Goal: Information Seeking & Learning: Learn about a topic

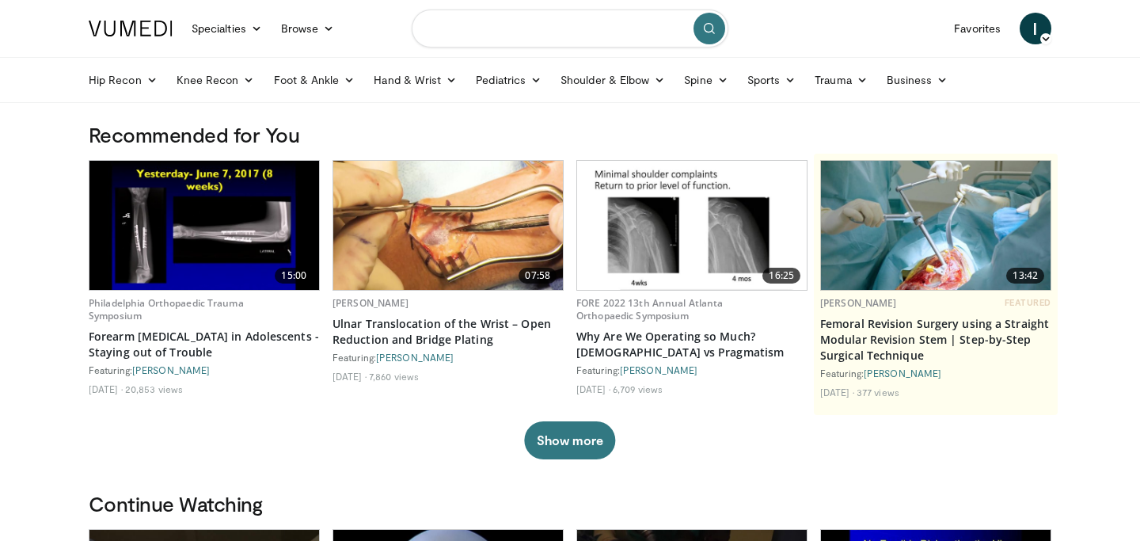
click at [524, 29] on input "Search topics, interventions" at bounding box center [570, 29] width 317 height 38
type input "**********"
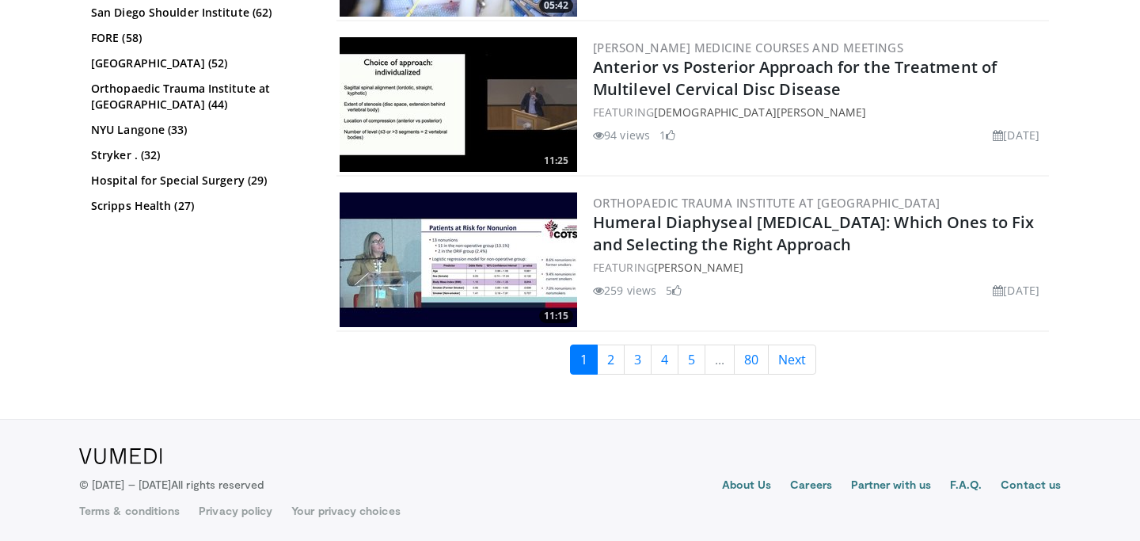
scroll to position [4025, 0]
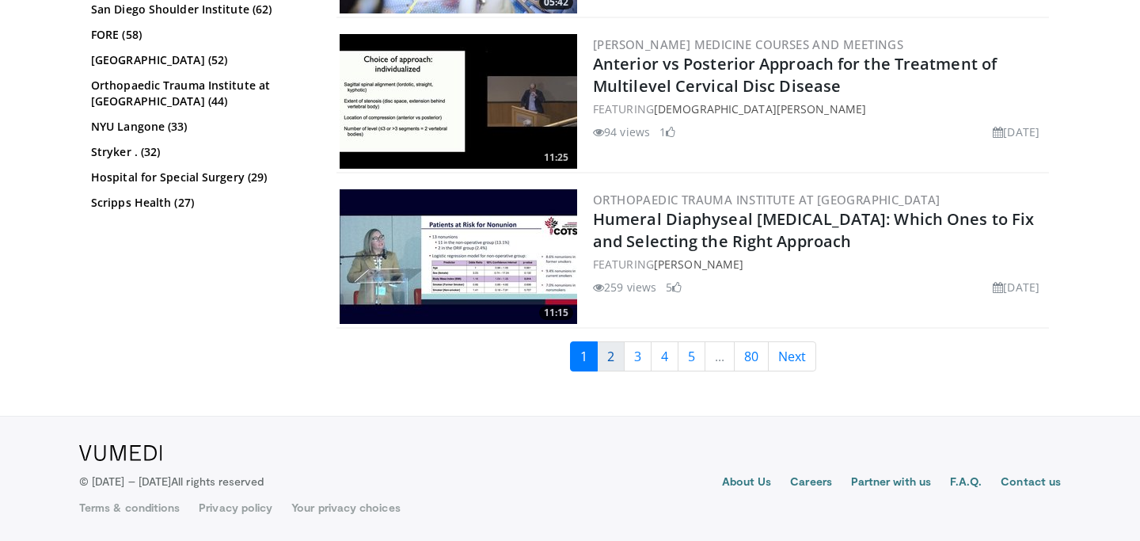
click at [611, 363] on link "2" at bounding box center [611, 356] width 28 height 30
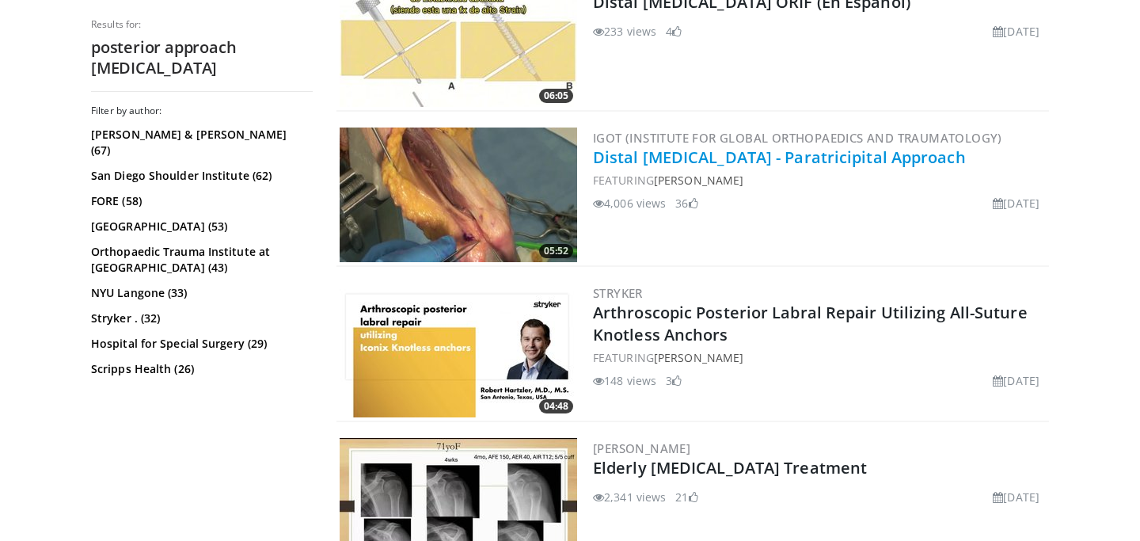
scroll to position [1286, 0]
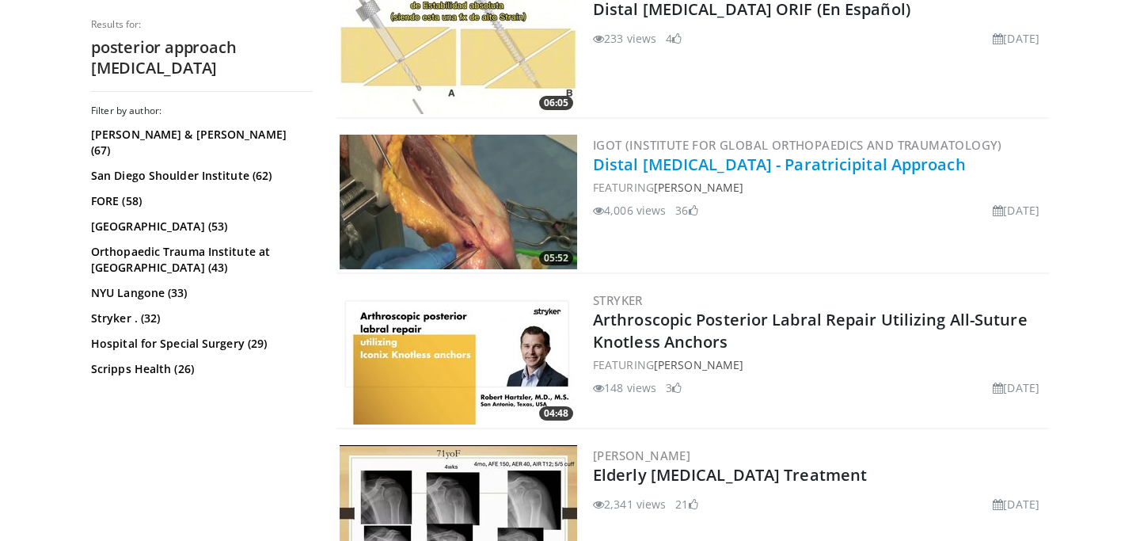
click at [746, 163] on link "Distal [MEDICAL_DATA] - Paratricipital Approach" at bounding box center [779, 164] width 373 height 21
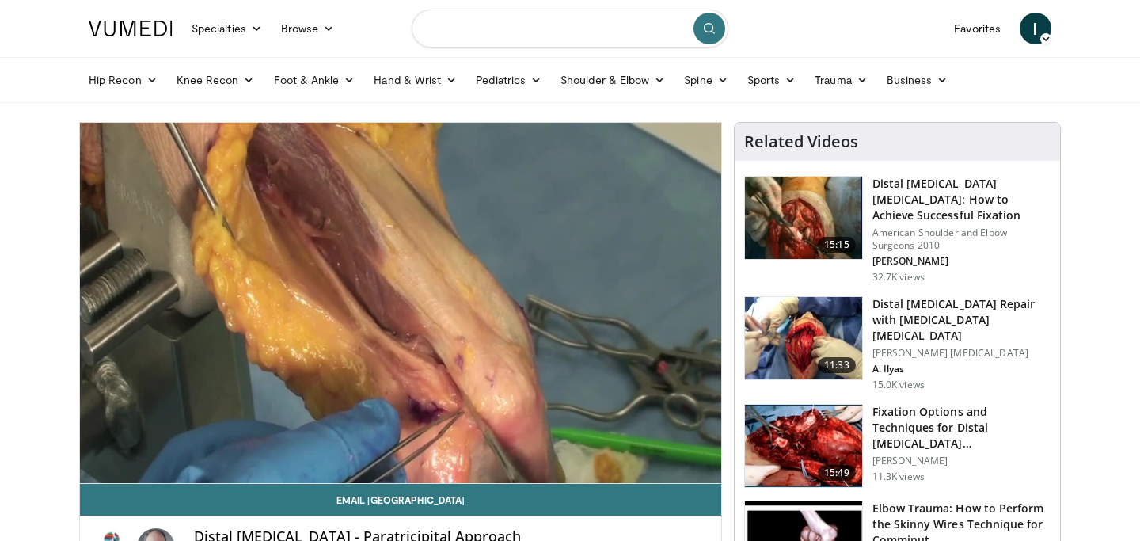
click at [578, 37] on input "Search topics, interventions" at bounding box center [570, 29] width 317 height 38
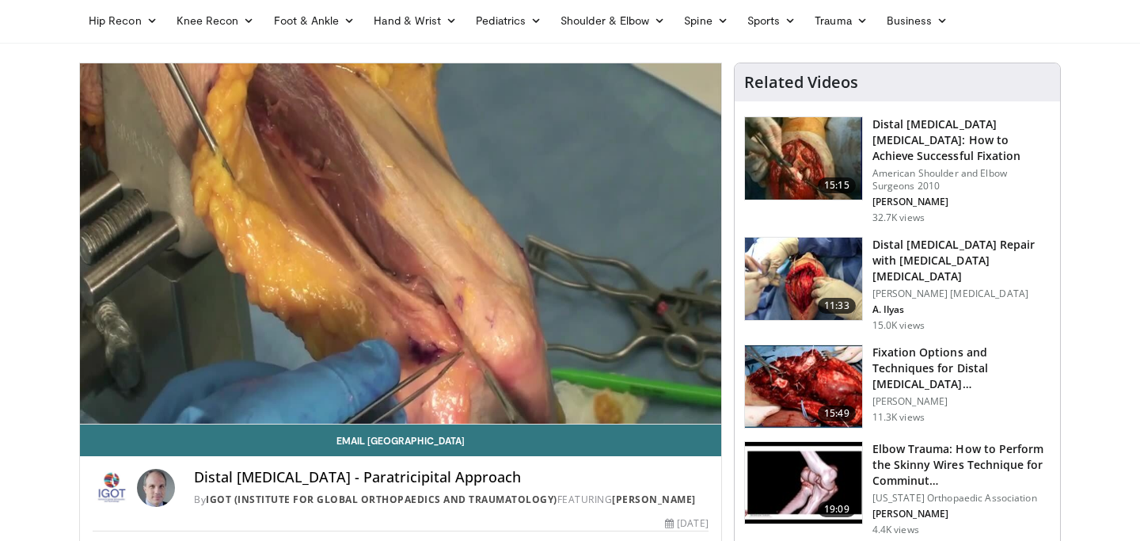
scroll to position [73, 0]
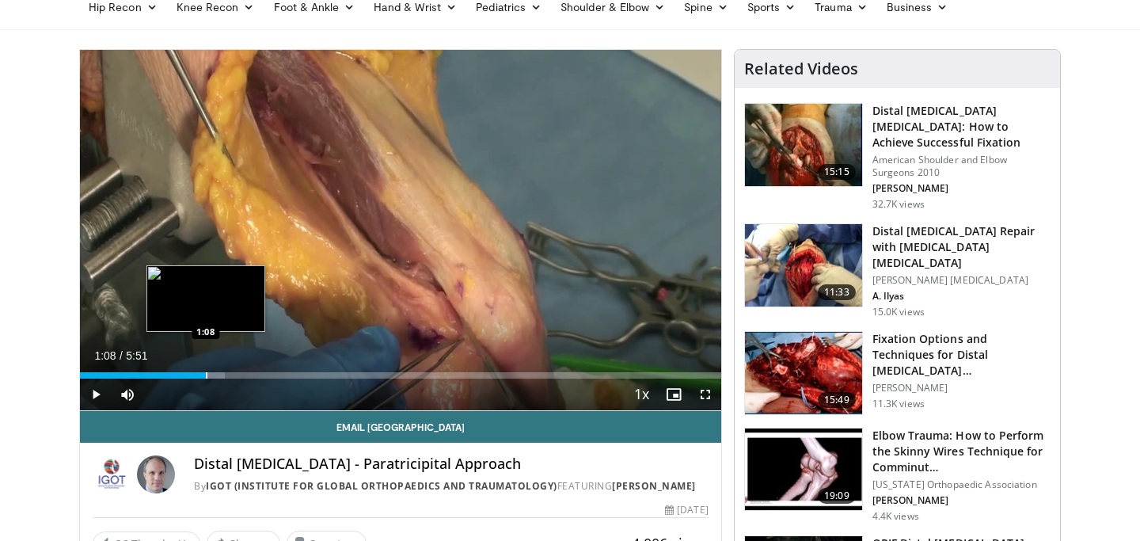
click at [206, 370] on div "Loaded : 22.57% 1:08 1:08" at bounding box center [400, 370] width 641 height 15
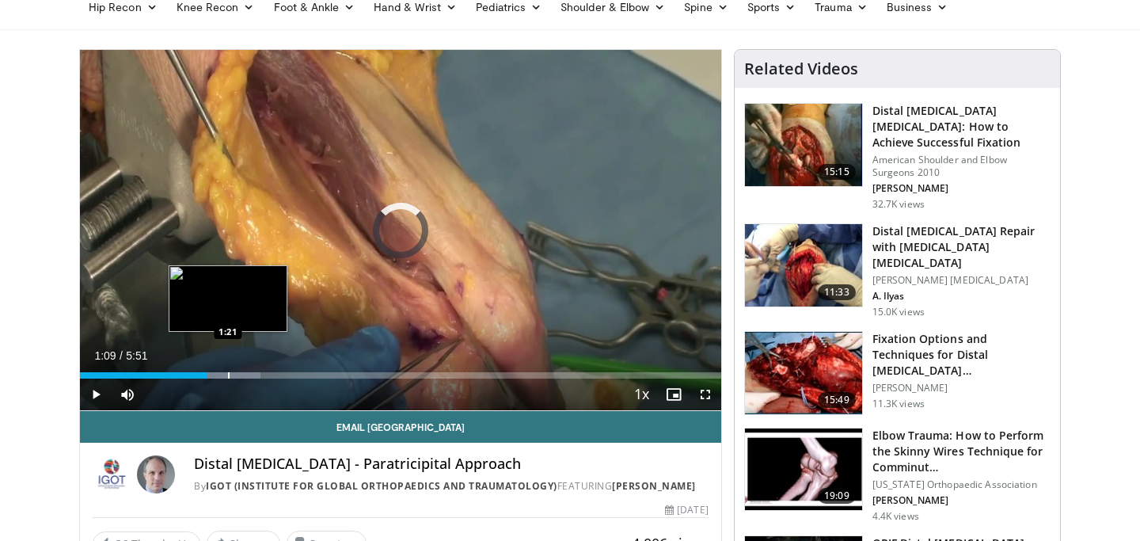
click at [228, 373] on div "Progress Bar" at bounding box center [229, 375] width 2 height 6
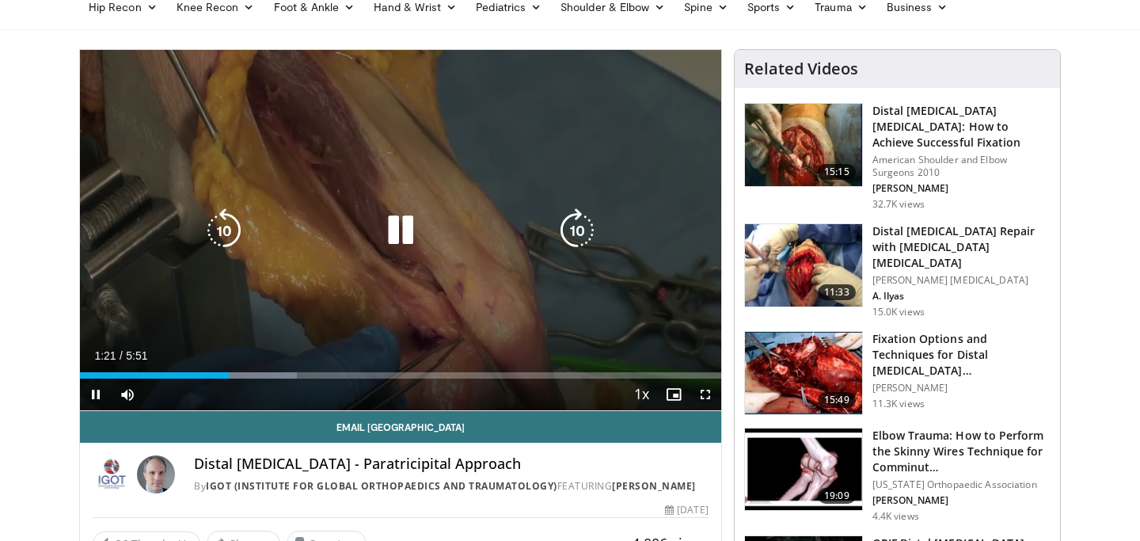
scroll to position [0, 0]
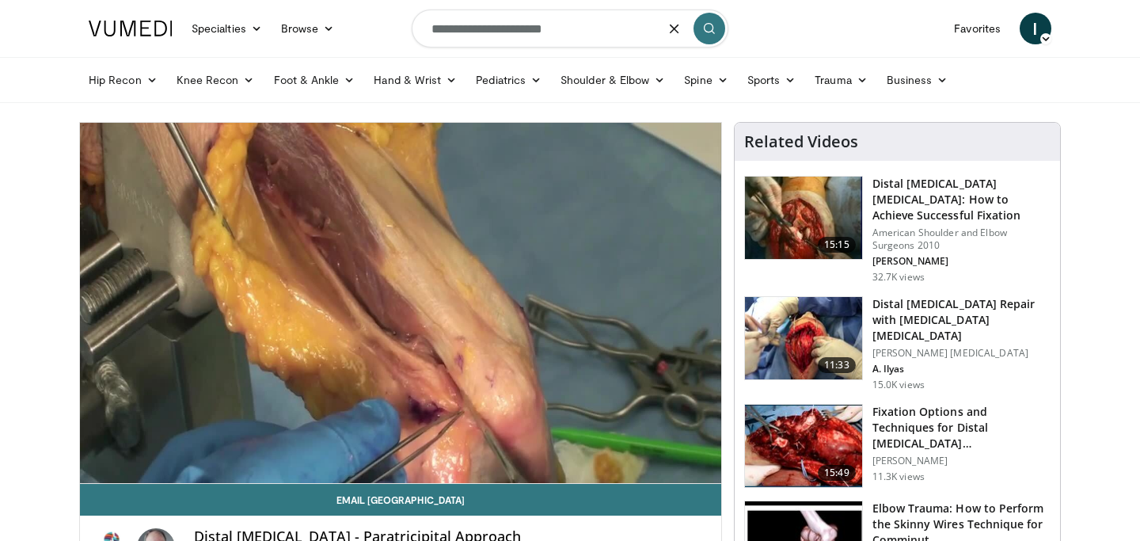
click at [599, 34] on input "**********" at bounding box center [570, 29] width 317 height 38
type input "**********"
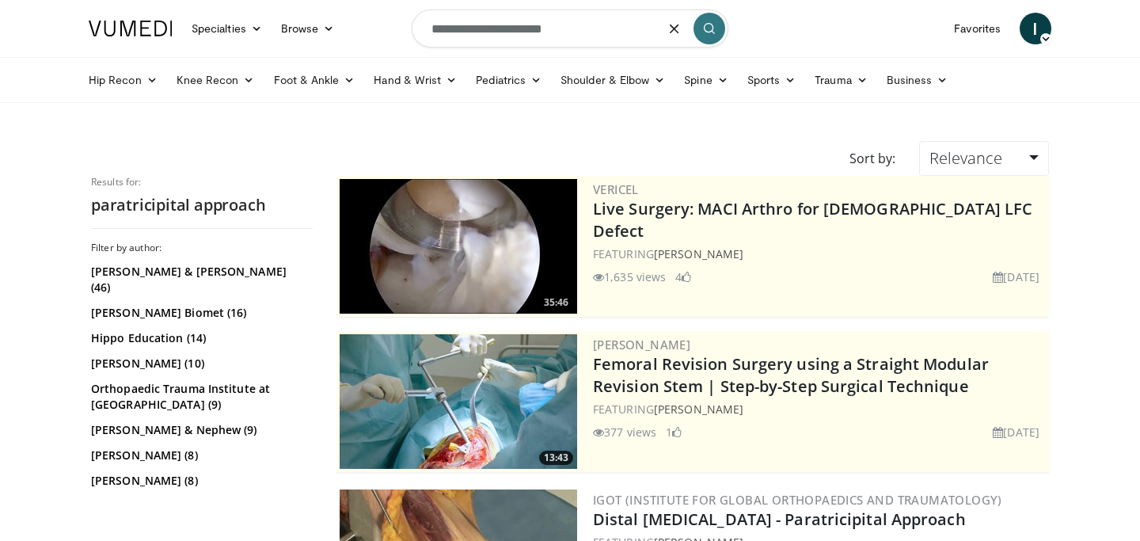
drag, startPoint x: 586, startPoint y: 31, endPoint x: 421, endPoint y: 30, distance: 165.5
click at [421, 30] on input "**********" at bounding box center [570, 29] width 317 height 38
type input "**********"
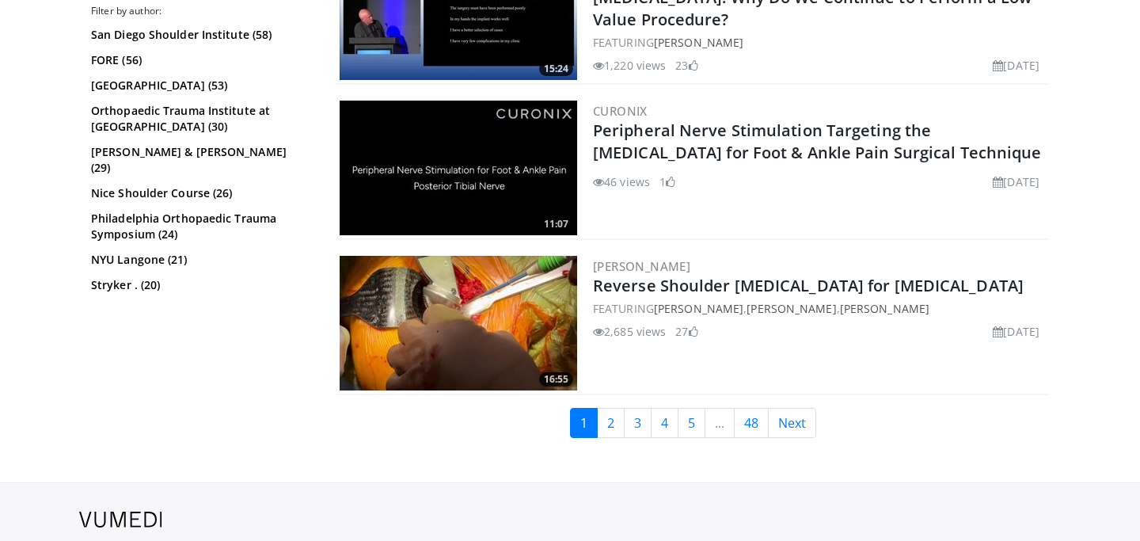
scroll to position [4025, 0]
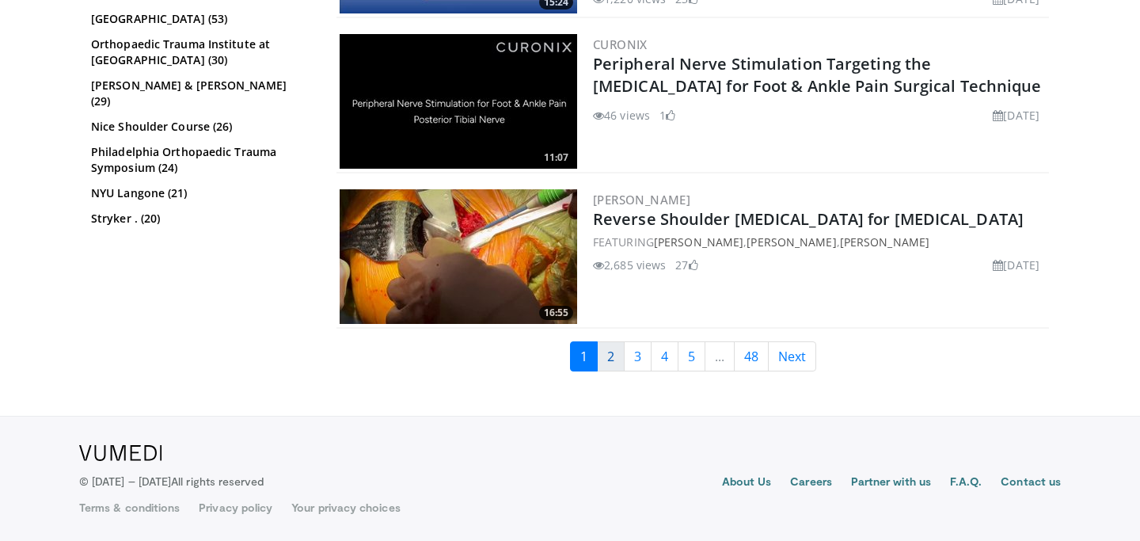
click at [607, 358] on link "2" at bounding box center [611, 356] width 28 height 30
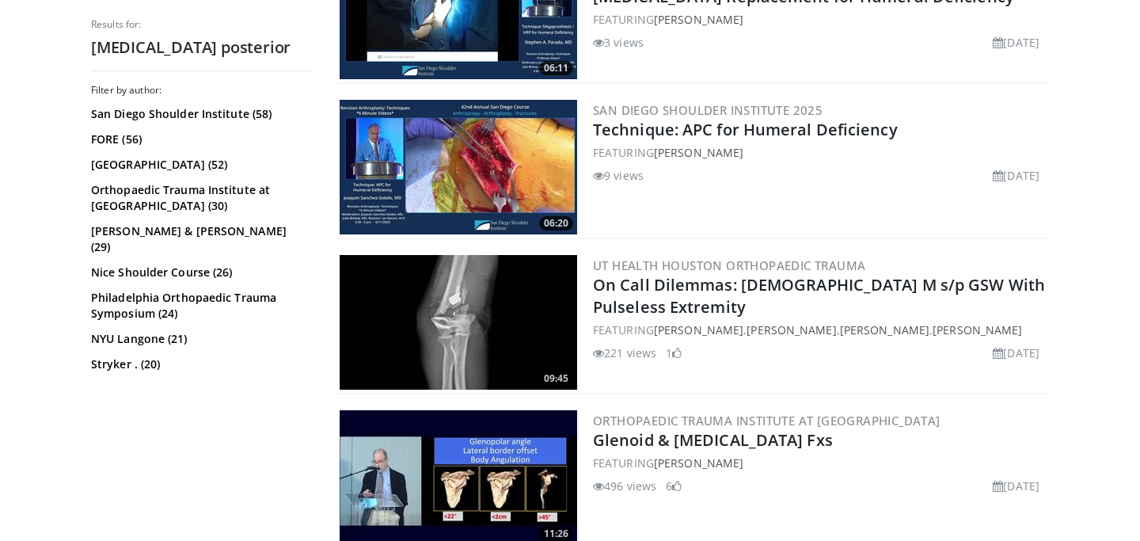
scroll to position [3875, 0]
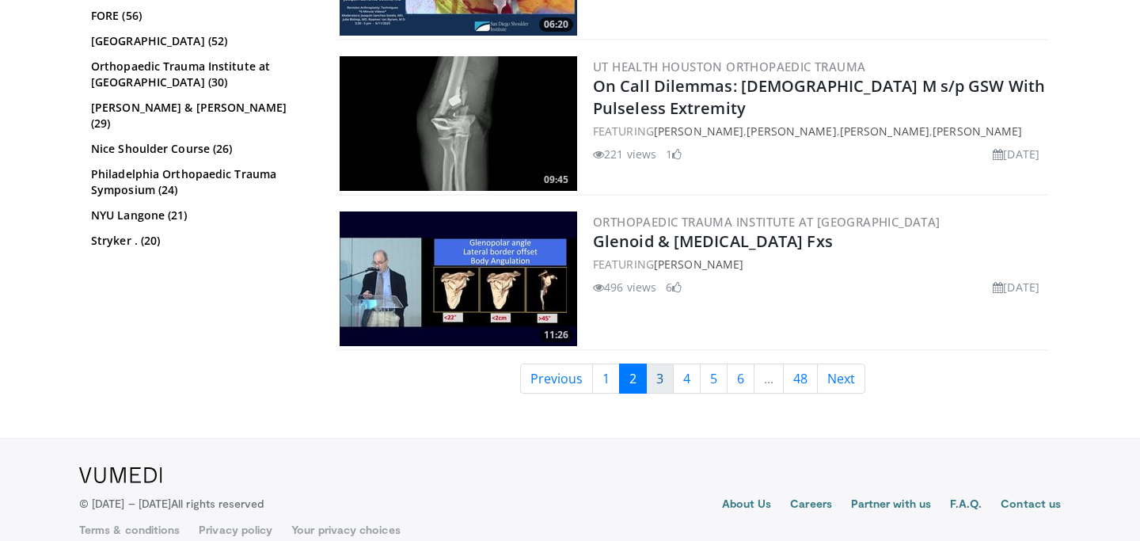
click at [660, 363] on link "3" at bounding box center [660, 378] width 28 height 30
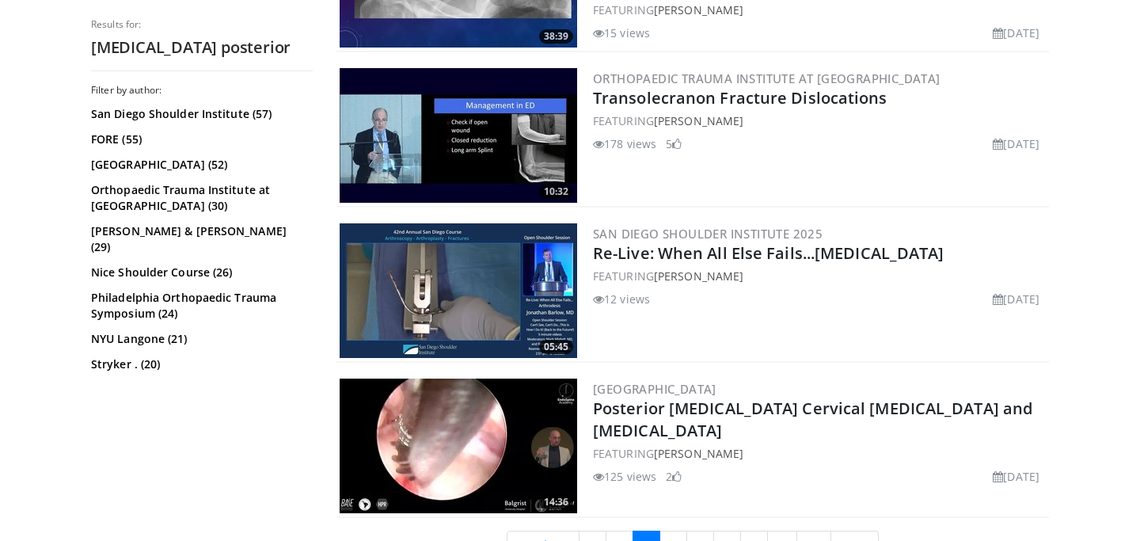
scroll to position [4025, 0]
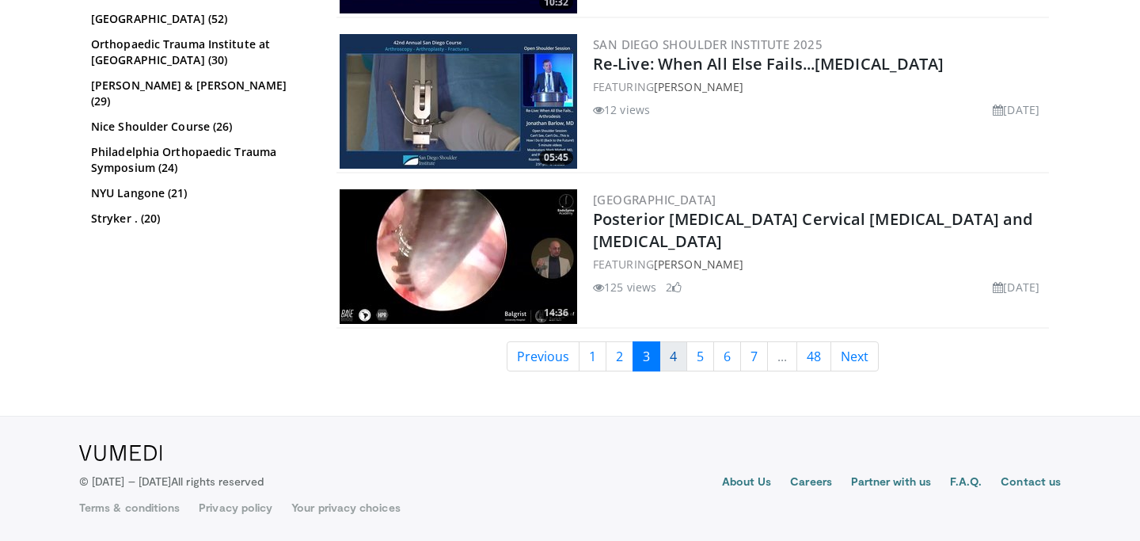
click at [666, 356] on link "4" at bounding box center [674, 356] width 28 height 30
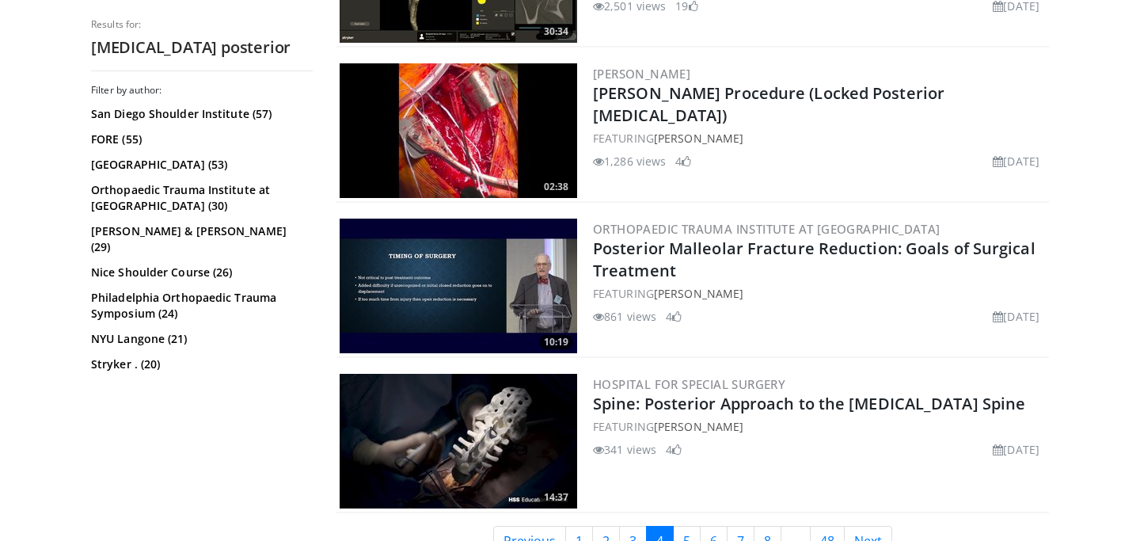
scroll to position [3715, 0]
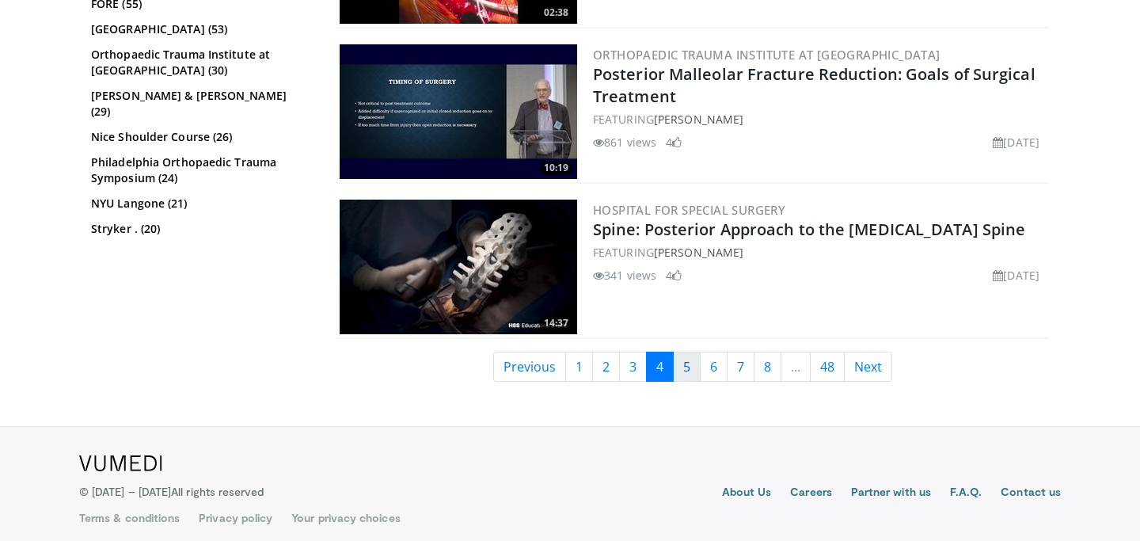
click at [679, 360] on link "5" at bounding box center [687, 367] width 28 height 30
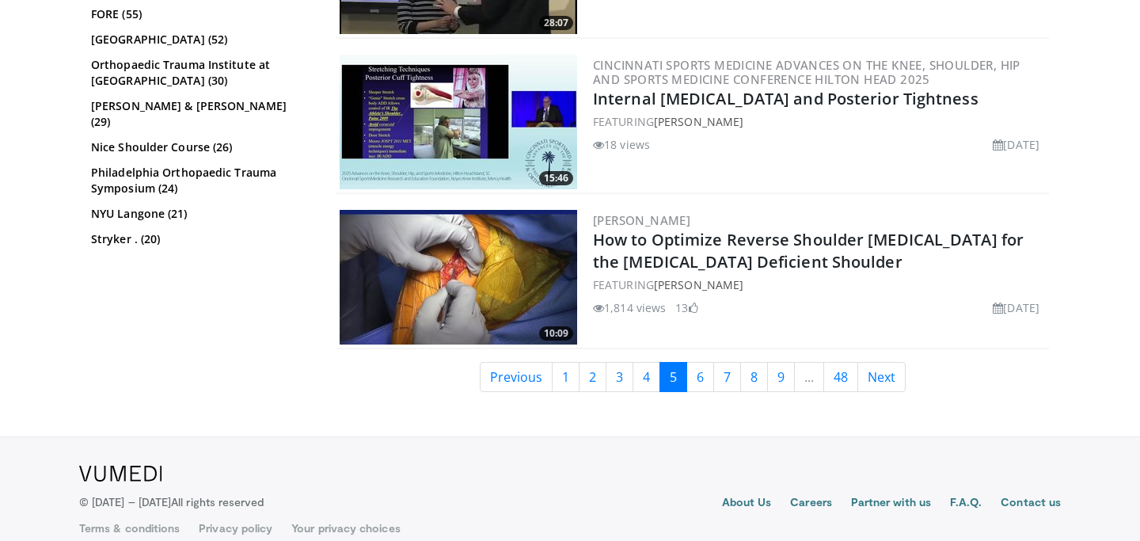
scroll to position [4025, 0]
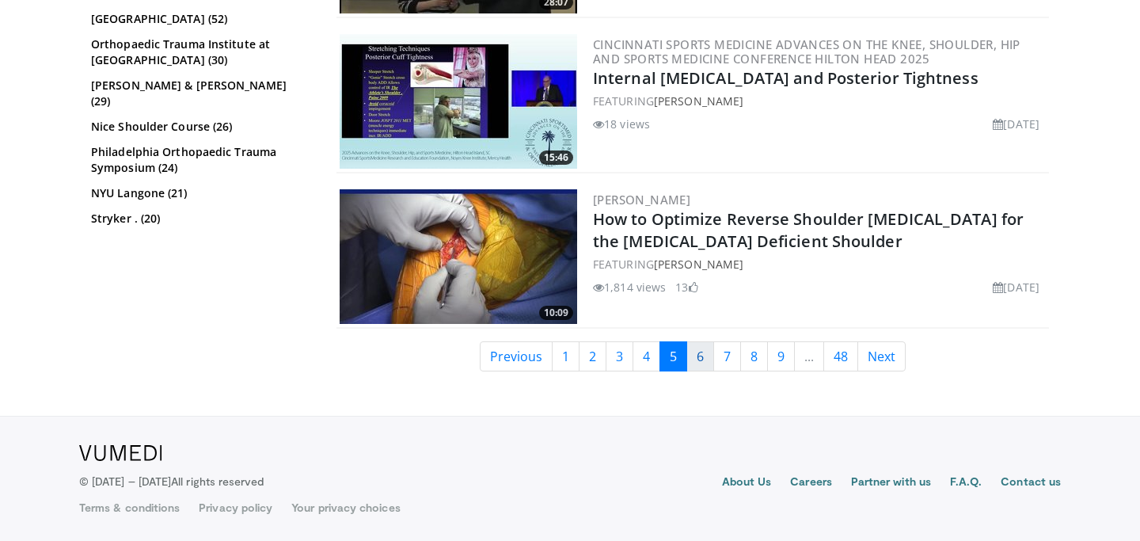
click at [702, 355] on link "6" at bounding box center [701, 356] width 28 height 30
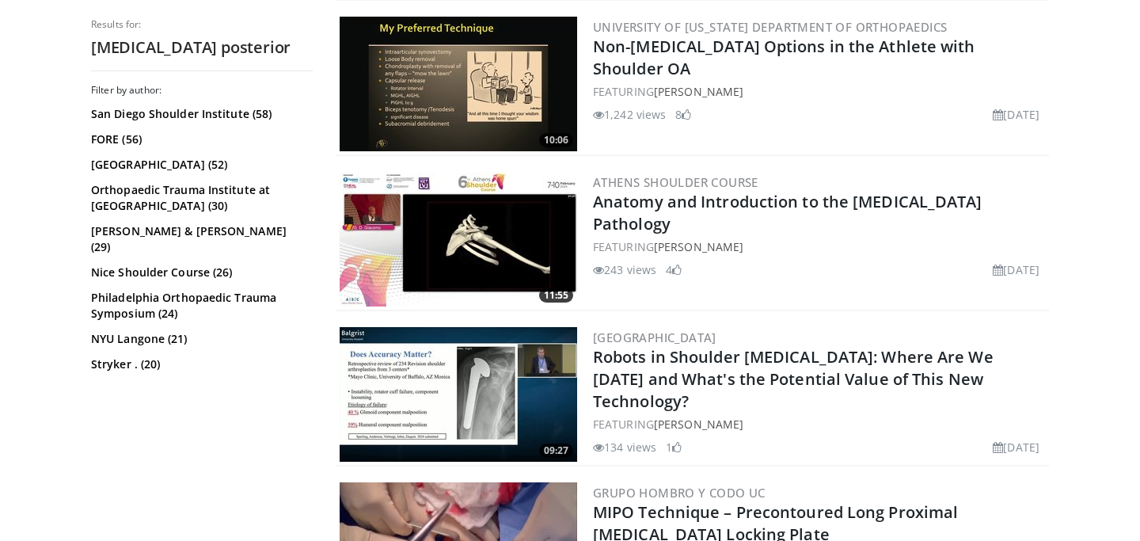
scroll to position [945, 0]
